Goal: Task Accomplishment & Management: Manage account settings

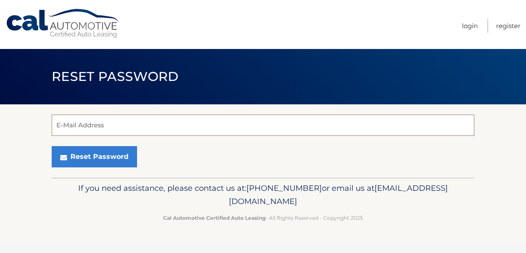
click at [141, 128] on input "E-Mail Address" at bounding box center [263, 125] width 422 height 21
click at [145, 126] on input "E-Mail Address" at bounding box center [263, 125] width 422 height 21
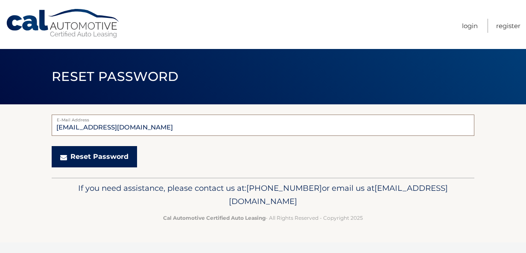
type input "[EMAIL_ADDRESS][DOMAIN_NAME]"
click at [104, 156] on button "Reset Password" at bounding box center [94, 156] width 85 height 21
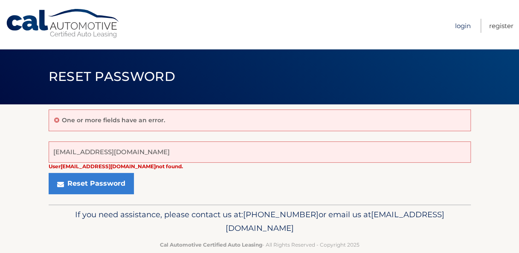
click at [465, 23] on link "Login" at bounding box center [463, 26] width 16 height 14
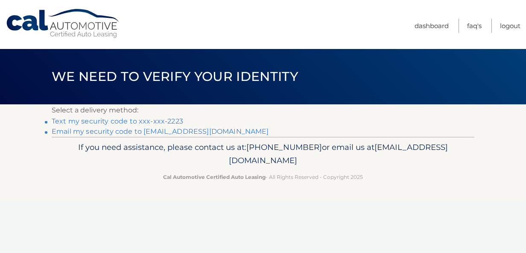
click at [157, 119] on link "Text my security code to xxx-xxx-2223" at bounding box center [117, 121] width 131 height 8
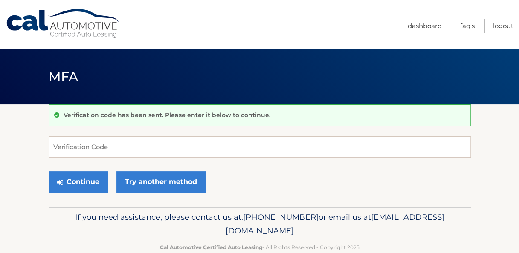
click at [94, 161] on form "Verification Code Continue Try another method" at bounding box center [260, 167] width 422 height 61
click at [95, 152] on input "Verification Code" at bounding box center [260, 147] width 422 height 21
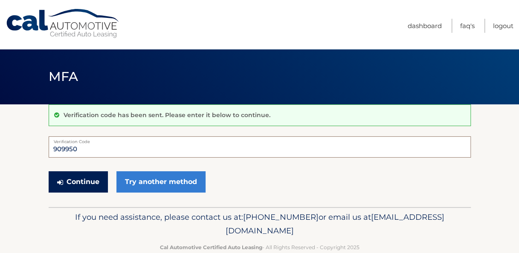
type input "909950"
click at [82, 177] on button "Continue" at bounding box center [78, 181] width 59 height 21
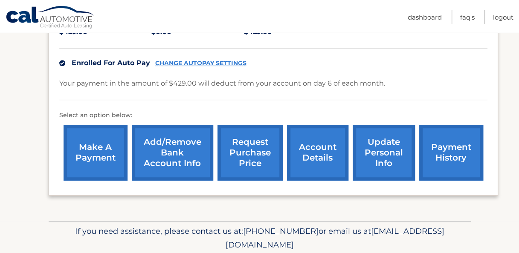
scroll to position [230, 0]
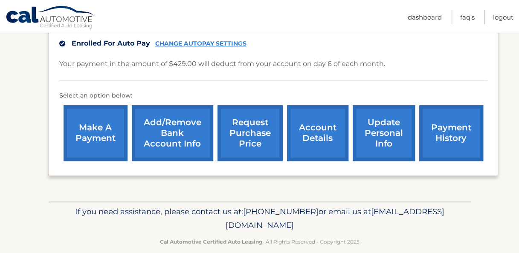
click at [317, 123] on link "account details" at bounding box center [317, 133] width 61 height 56
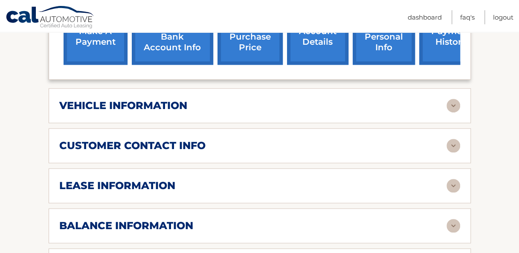
scroll to position [339, 0]
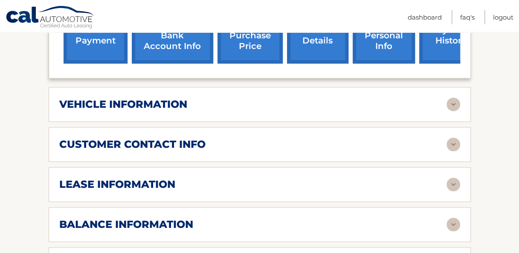
click at [456, 98] on img at bounding box center [454, 105] width 14 height 14
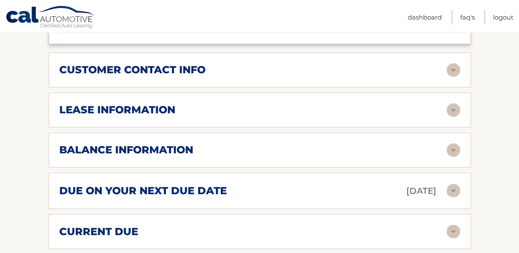
scroll to position [618, 0]
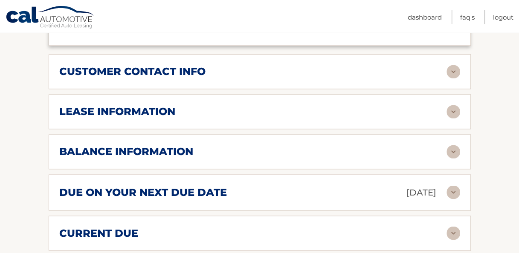
click at [455, 105] on img at bounding box center [454, 112] width 14 height 14
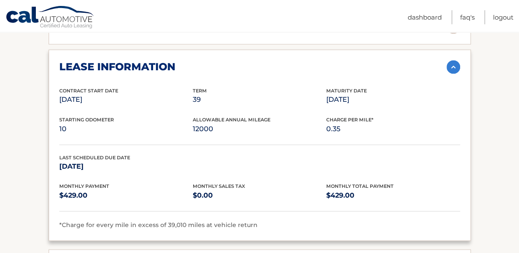
scroll to position [671, 0]
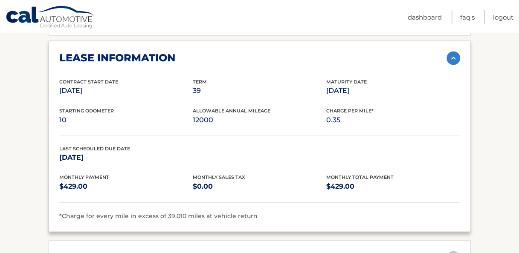
drag, startPoint x: 519, startPoint y: 170, endPoint x: 523, endPoint y: 187, distance: 17.6
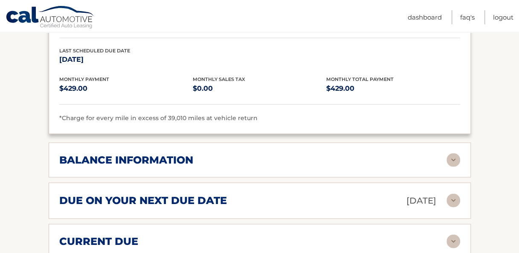
scroll to position [771, 0]
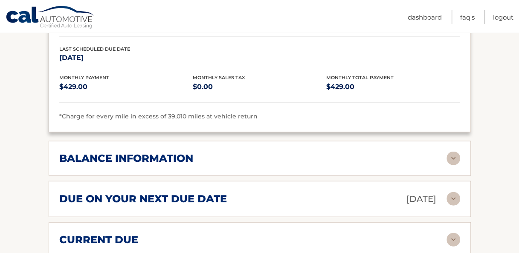
click at [458, 151] on img at bounding box center [454, 158] width 14 height 14
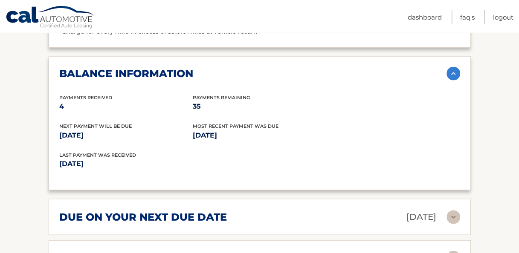
scroll to position [866, 0]
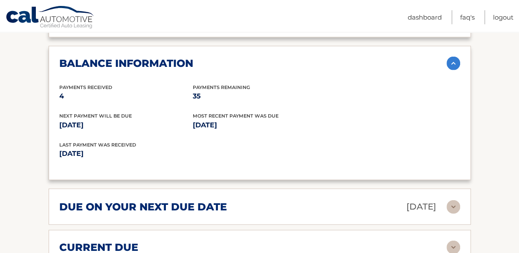
click at [450, 57] on img at bounding box center [454, 64] width 14 height 14
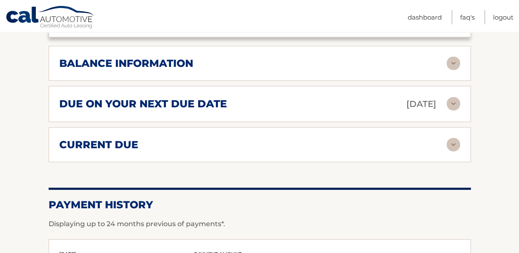
click at [452, 138] on img at bounding box center [454, 145] width 14 height 14
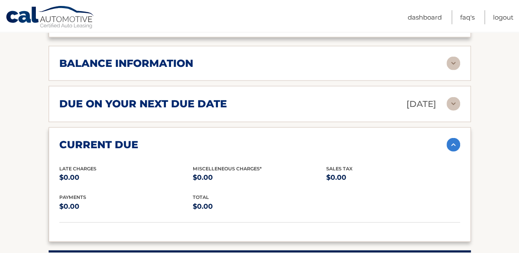
click at [452, 138] on img at bounding box center [454, 145] width 14 height 14
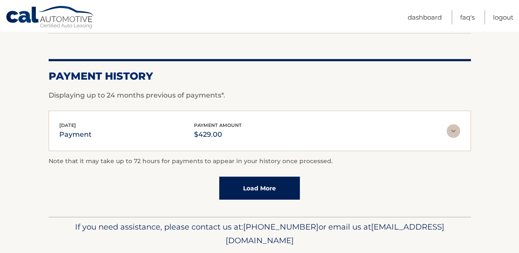
scroll to position [996, 0]
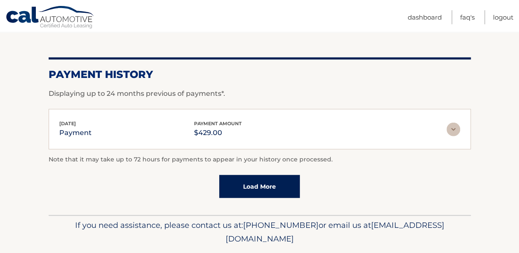
click at [253, 175] on link "Load More" at bounding box center [259, 186] width 81 height 23
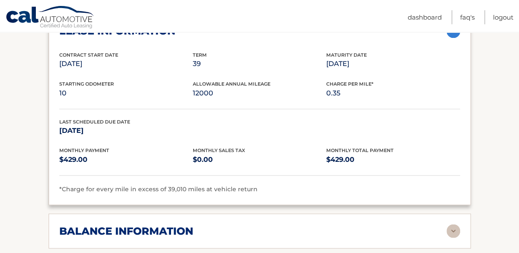
scroll to position [697, 0]
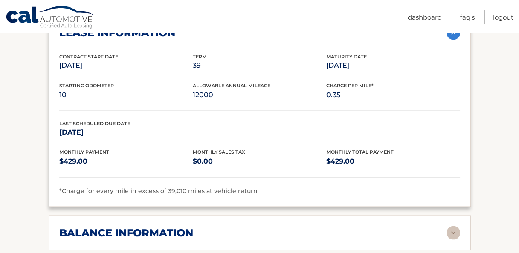
click at [452, 226] on img at bounding box center [454, 233] width 14 height 14
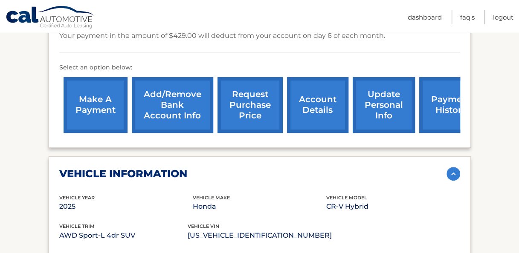
scroll to position [268, 0]
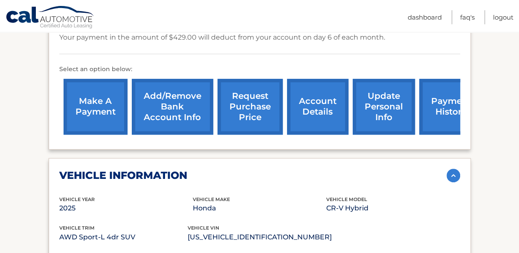
click at [266, 93] on link "request purchase price" at bounding box center [250, 107] width 65 height 56
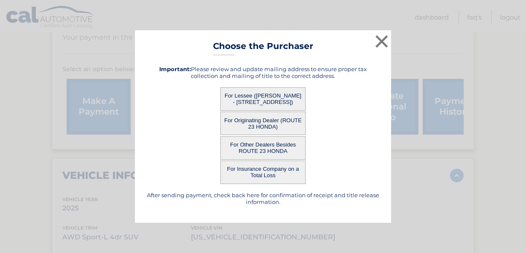
click at [265, 95] on button "For Lessee (SHERYL PHILLIPS - 20 GARDEN ST, , LINCOLN PARK, NJ 07035)" at bounding box center [262, 98] width 85 height 23
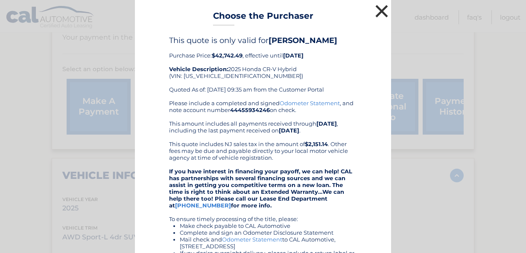
click at [379, 13] on button "×" at bounding box center [381, 11] width 17 height 17
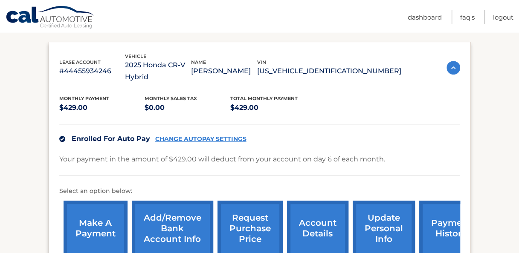
scroll to position [144, 0]
